Goal: Information Seeking & Learning: Learn about a topic

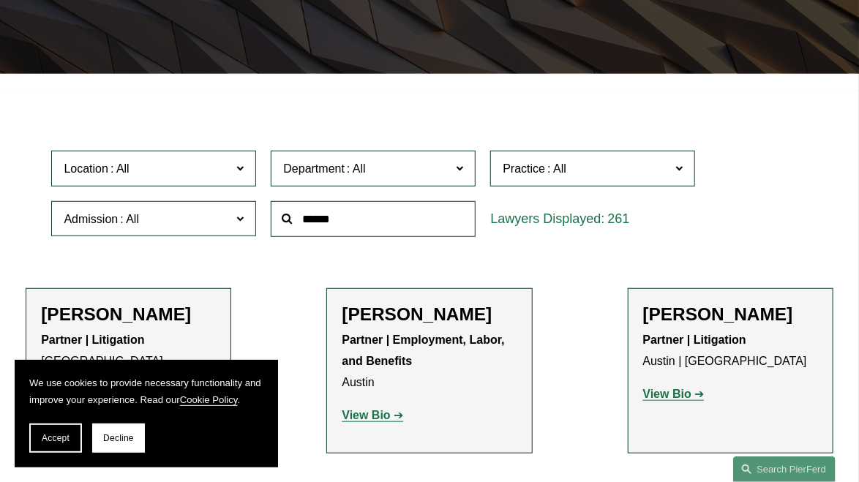
scroll to position [293, 0]
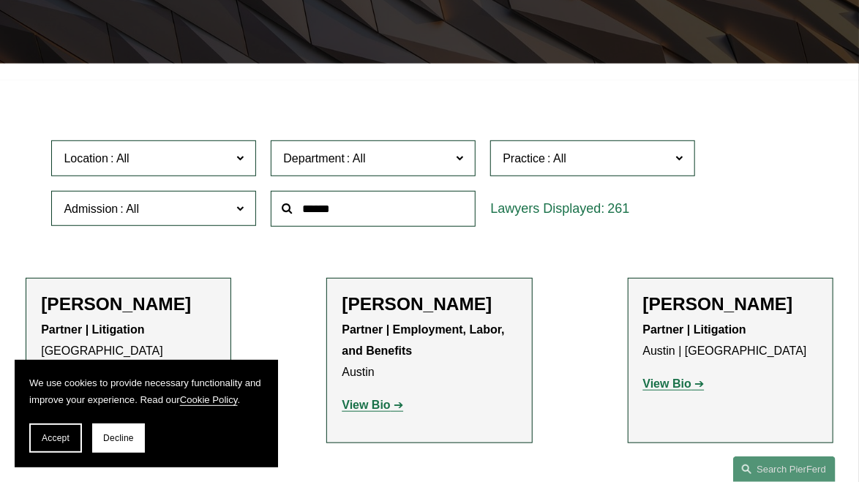
click at [319, 212] on input "text" at bounding box center [373, 209] width 205 height 36
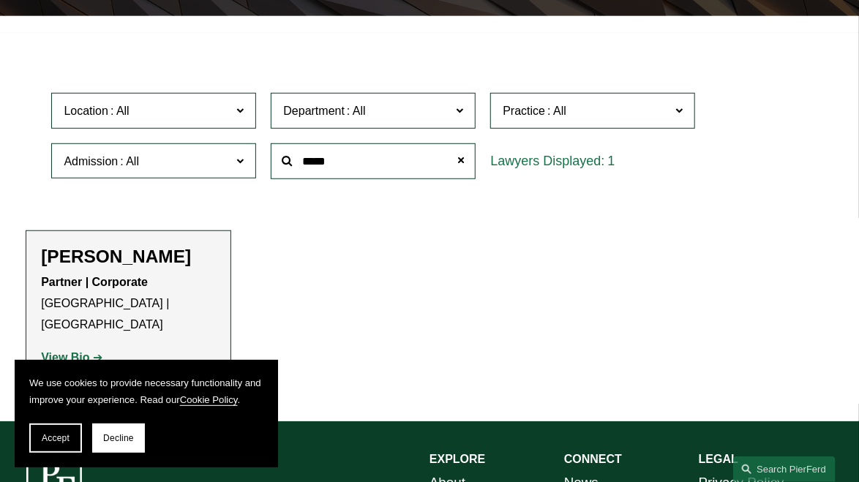
scroll to position [366, 0]
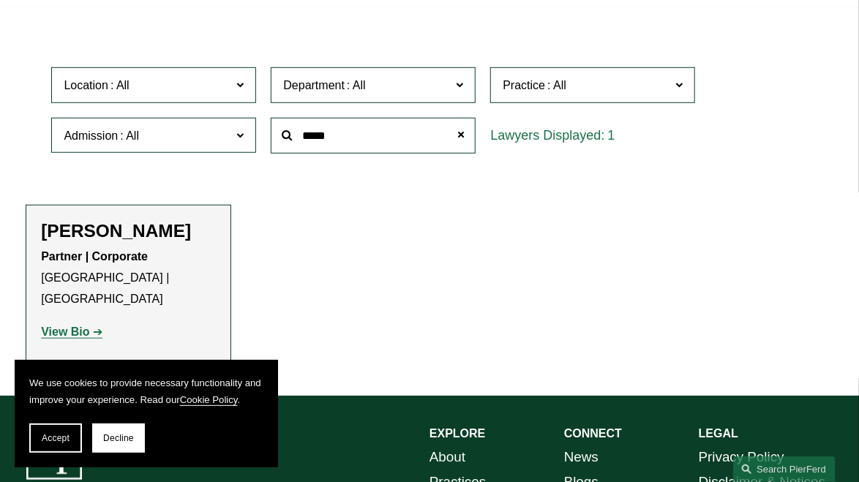
type input "*****"
click at [91, 326] on link "View Bio" at bounding box center [71, 332] width 61 height 12
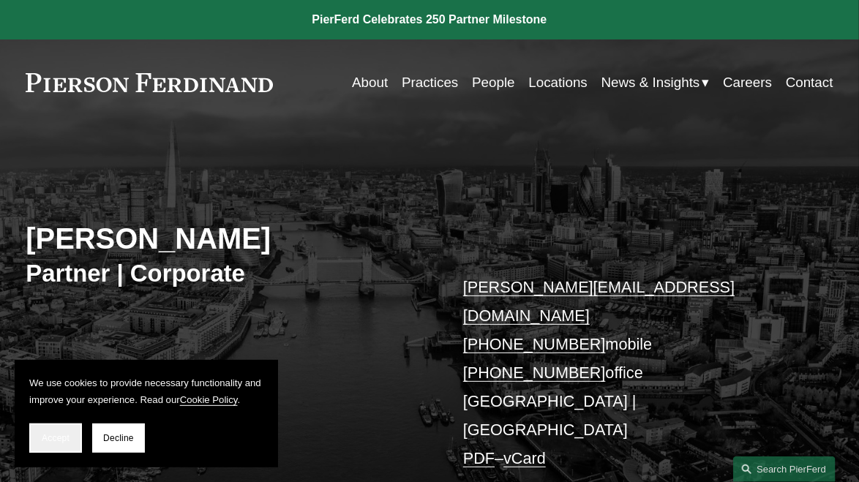
click at [56, 442] on span "Accept" at bounding box center [56, 438] width 28 height 10
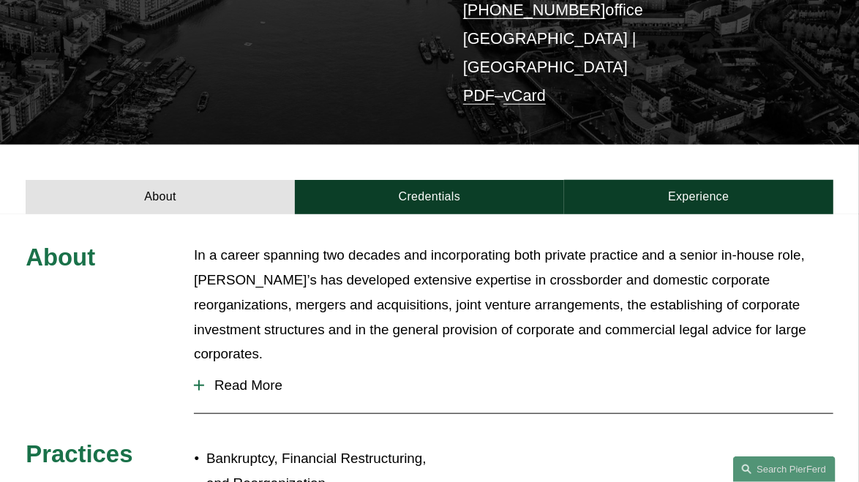
scroll to position [366, 0]
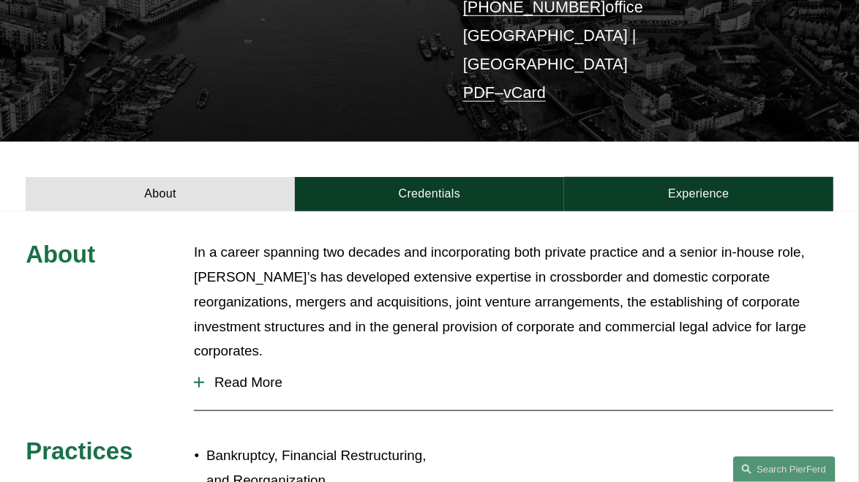
click at [260, 375] on span "Read More" at bounding box center [518, 383] width 629 height 16
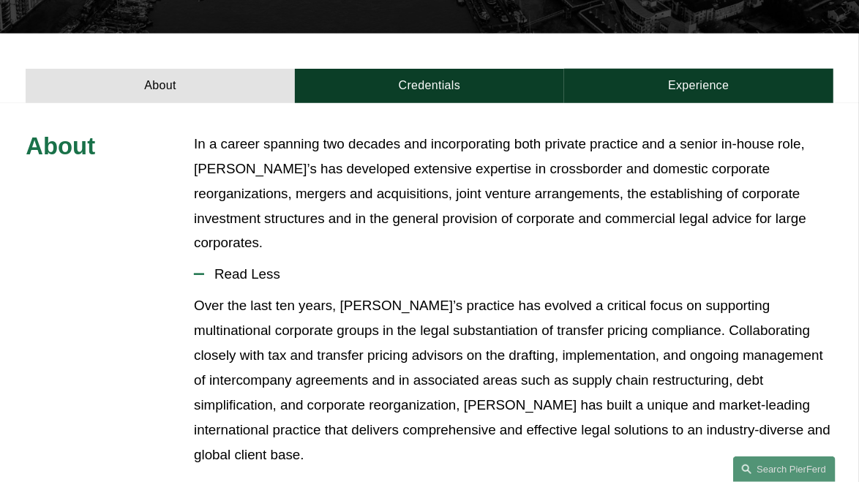
scroll to position [293, 0]
